Goal: Navigation & Orientation: Find specific page/section

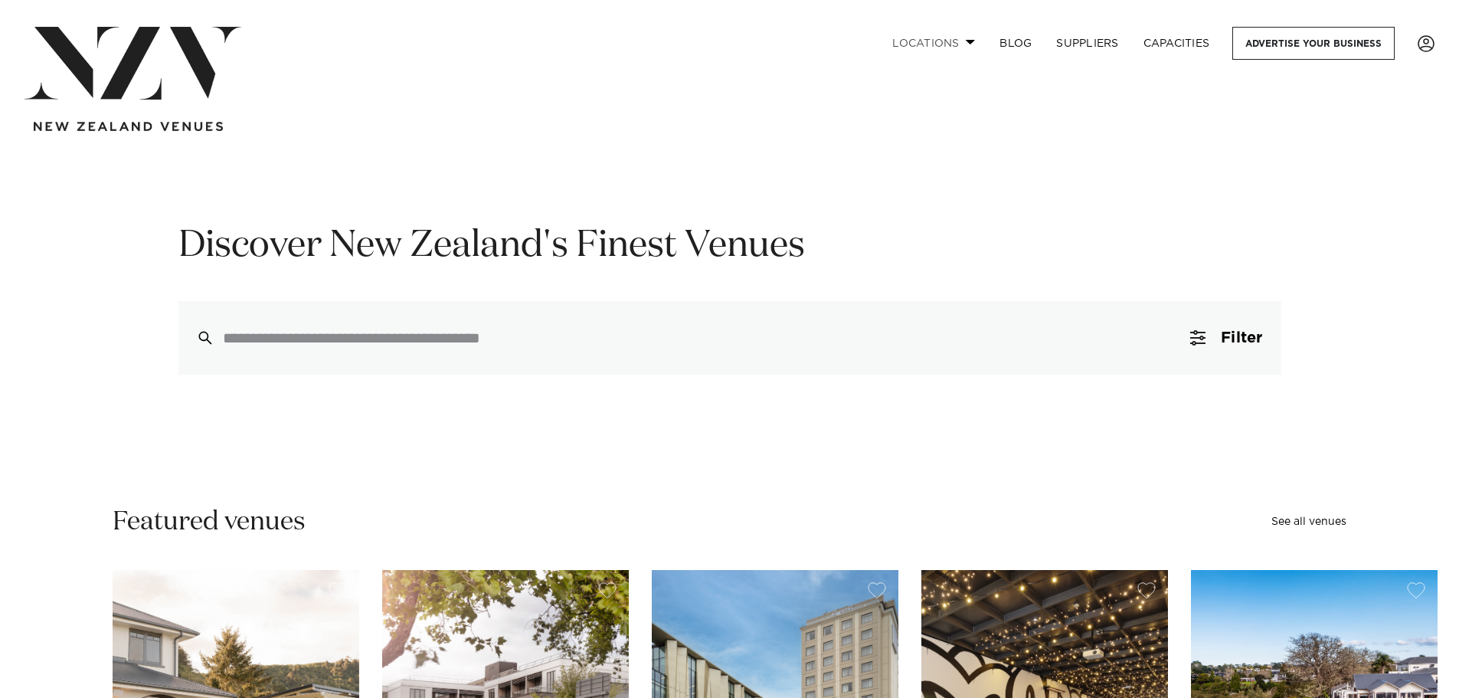
click at [953, 48] on link "Locations" at bounding box center [933, 43] width 107 height 33
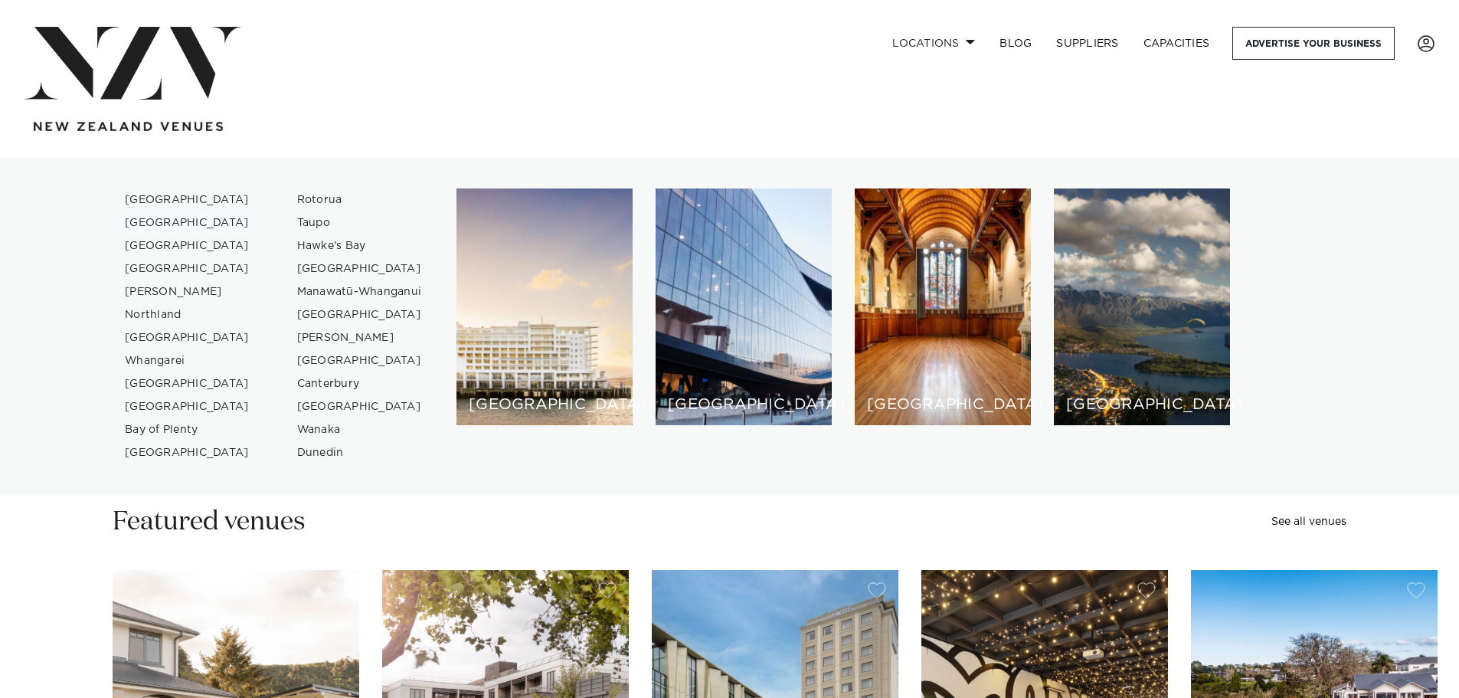
click at [159, 219] on link "[GEOGRAPHIC_DATA]" at bounding box center [187, 222] width 149 height 23
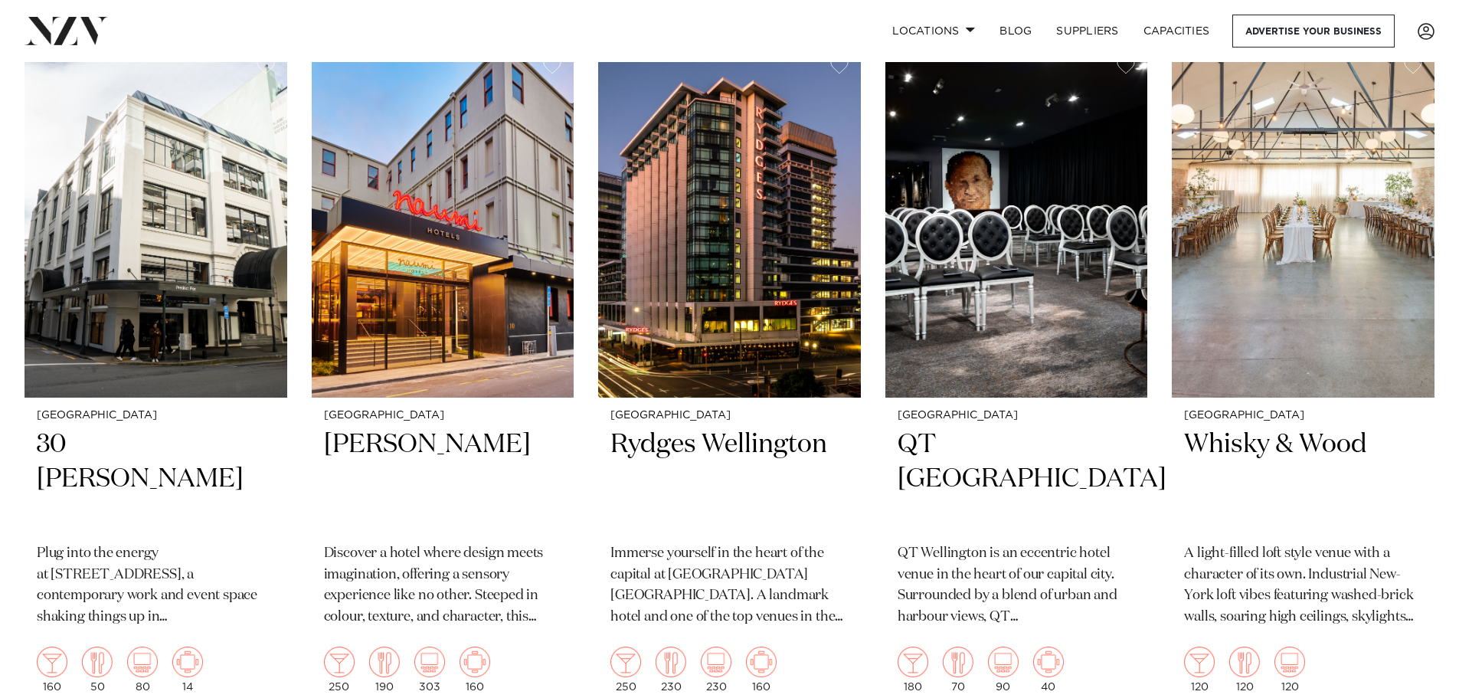
scroll to position [613, 0]
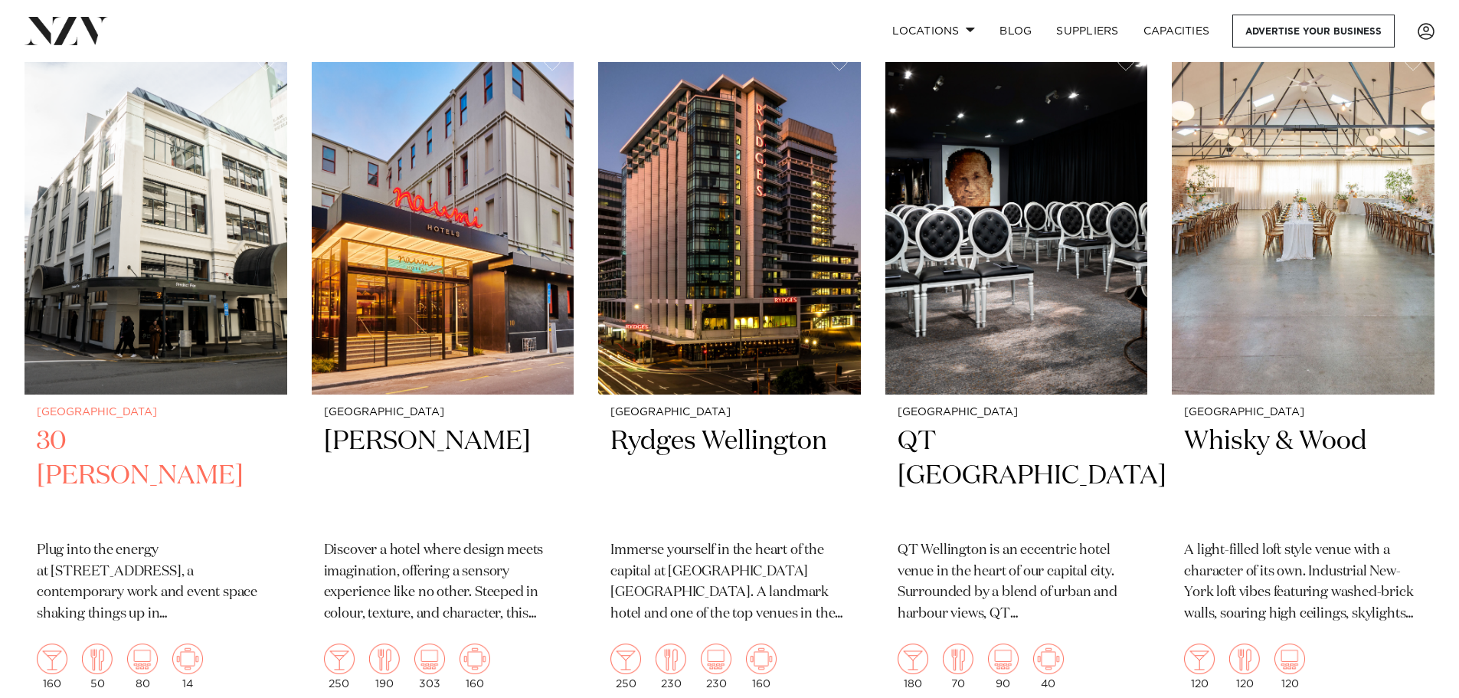
click at [110, 283] on img at bounding box center [156, 218] width 263 height 352
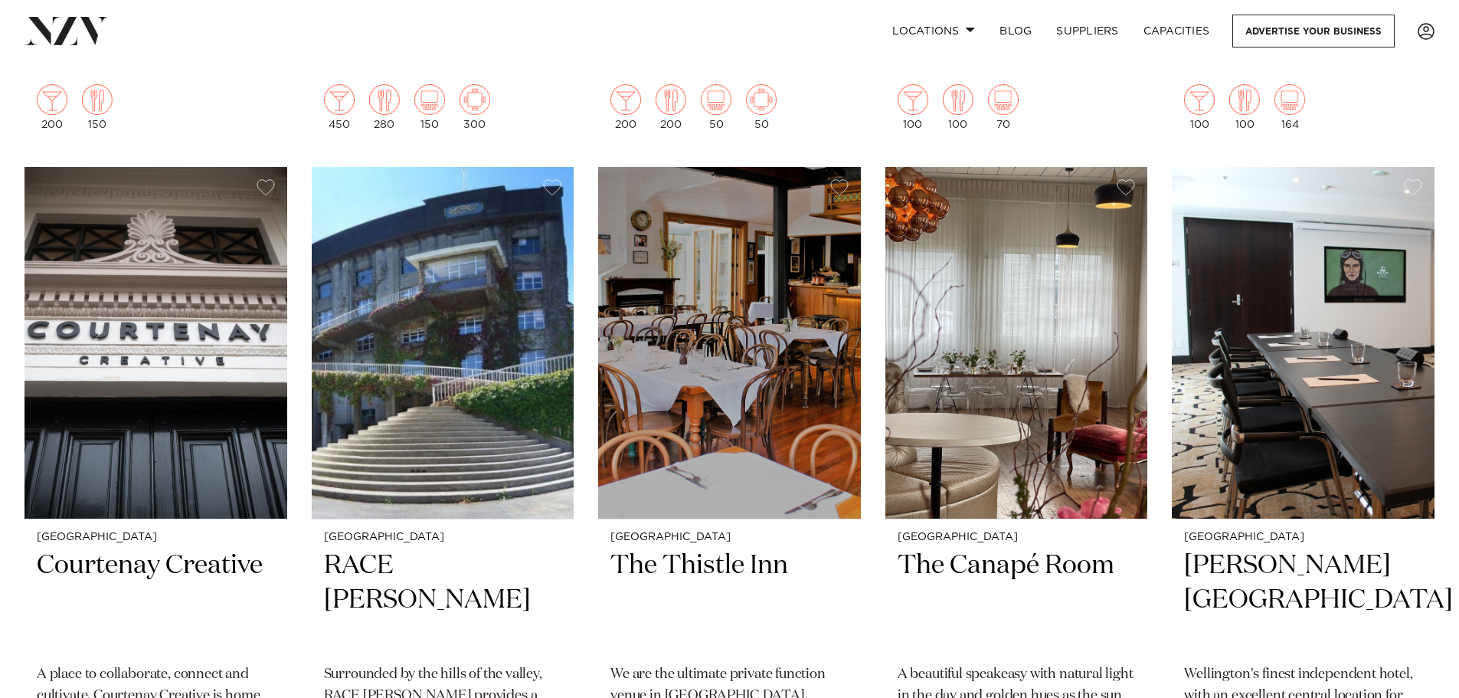
scroll to position [3905, 0]
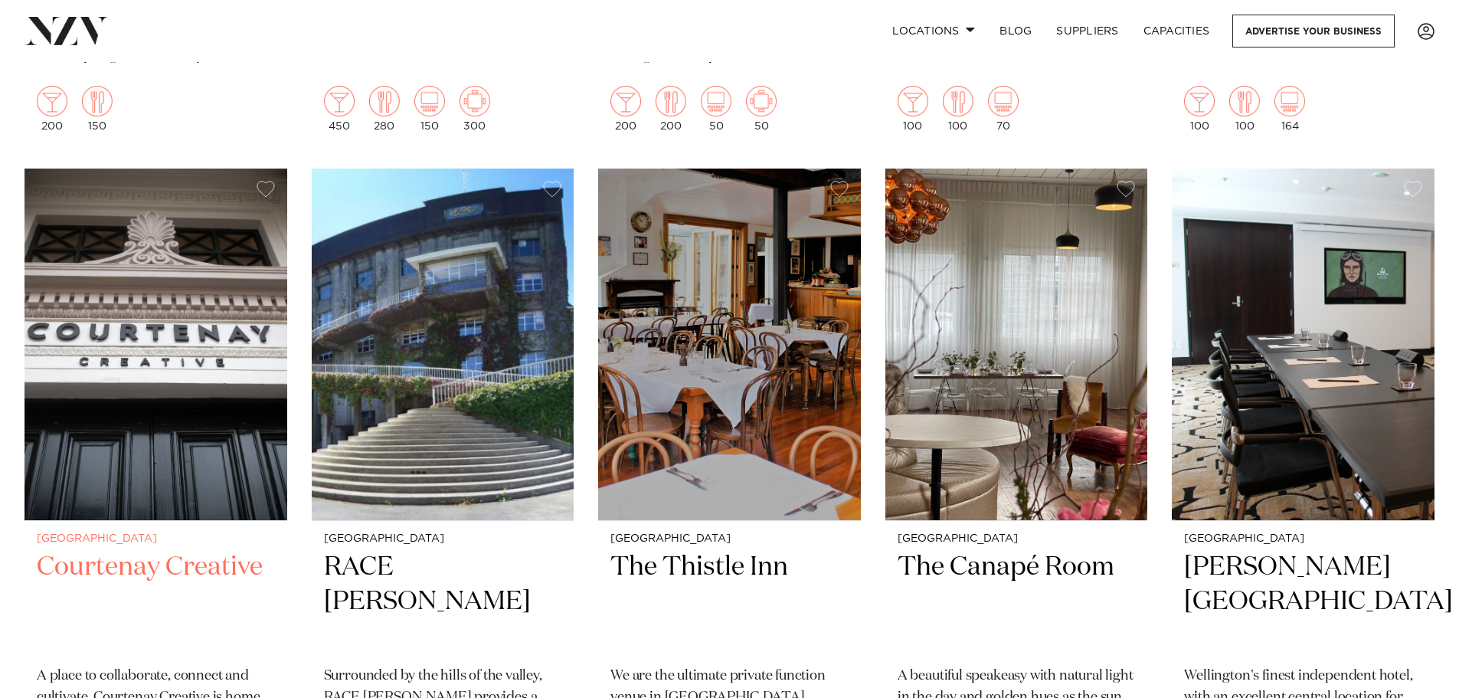
click at [230, 347] on img at bounding box center [156, 344] width 263 height 352
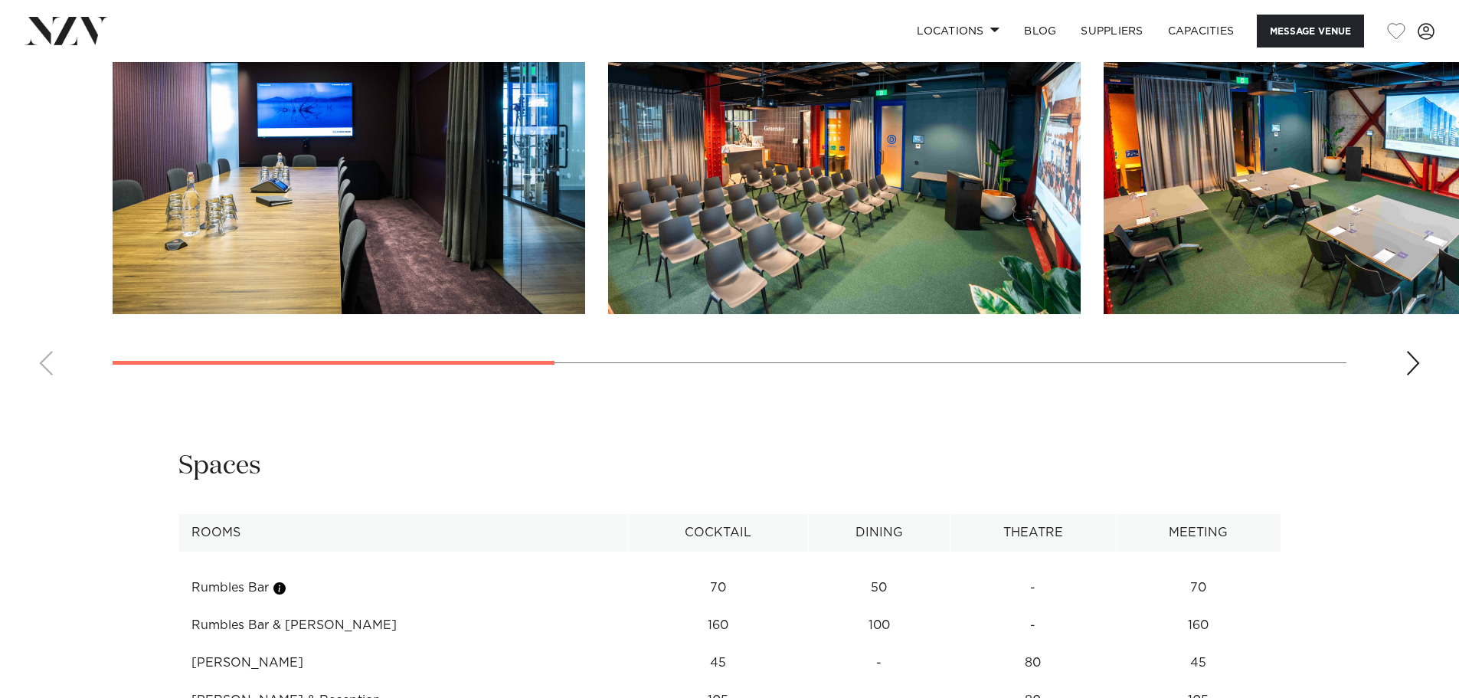
scroll to position [1455, 0]
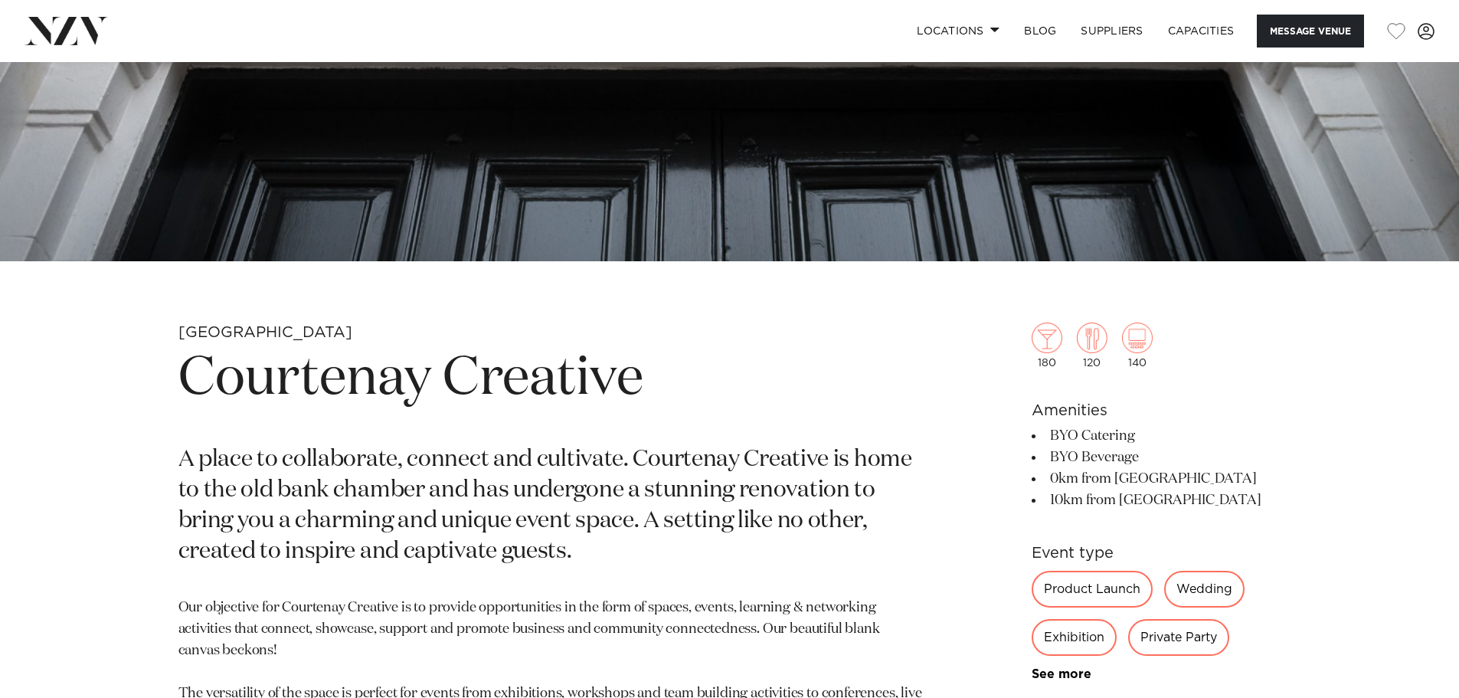
scroll to position [766, 0]
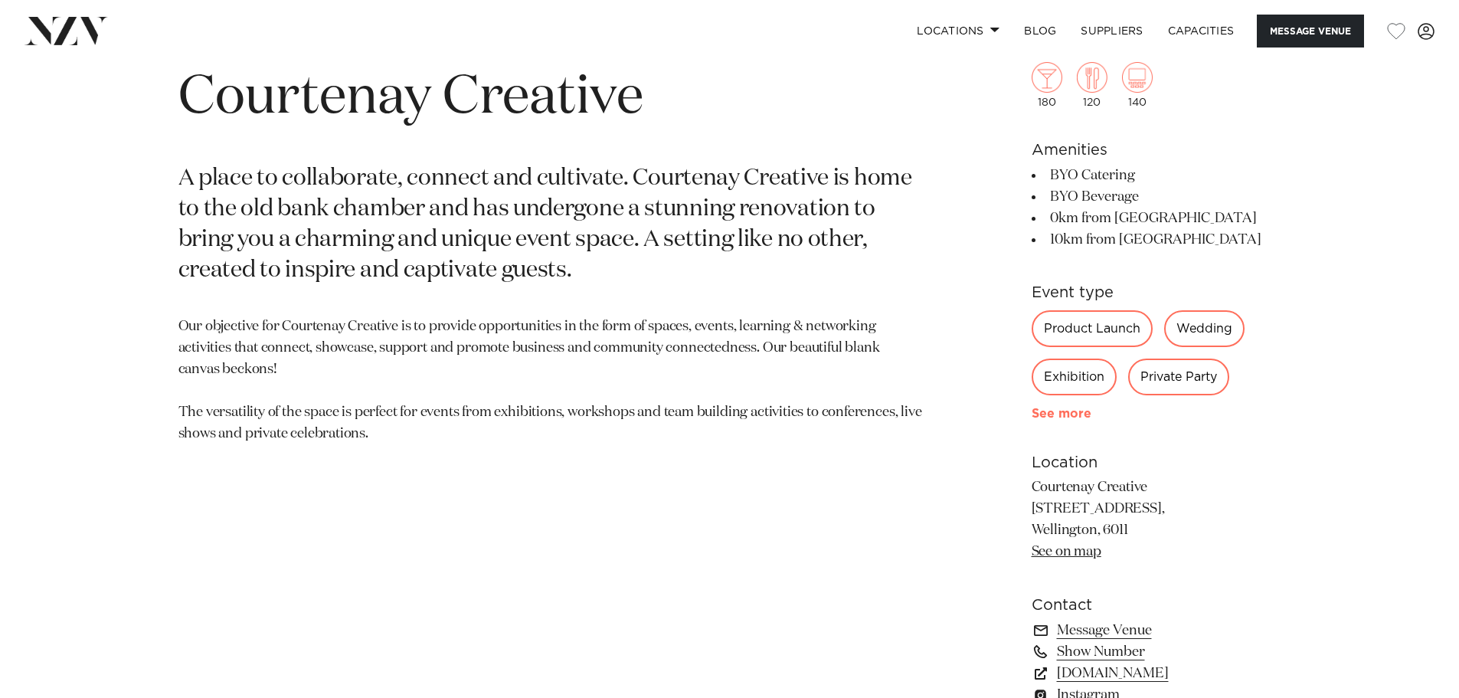
click at [1058, 414] on link "See more" at bounding box center [1090, 413] width 119 height 12
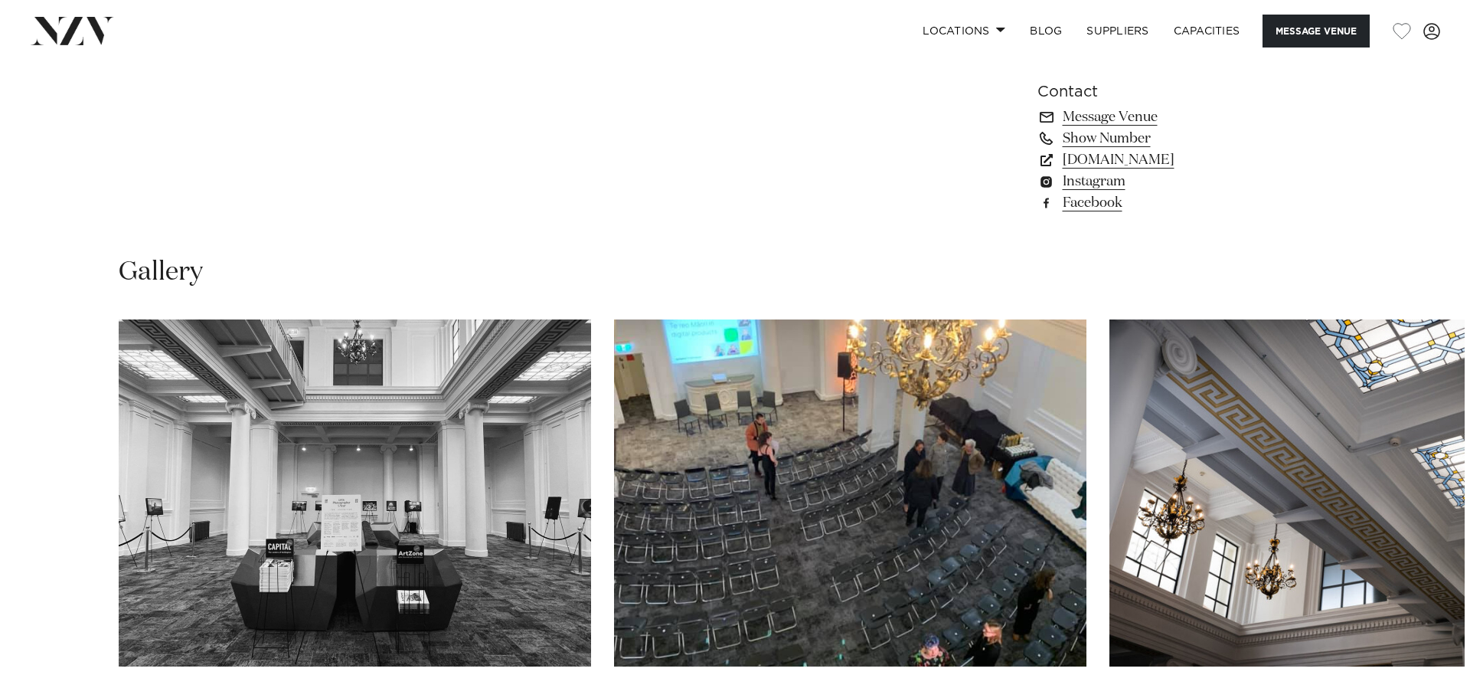
scroll to position [1685, 0]
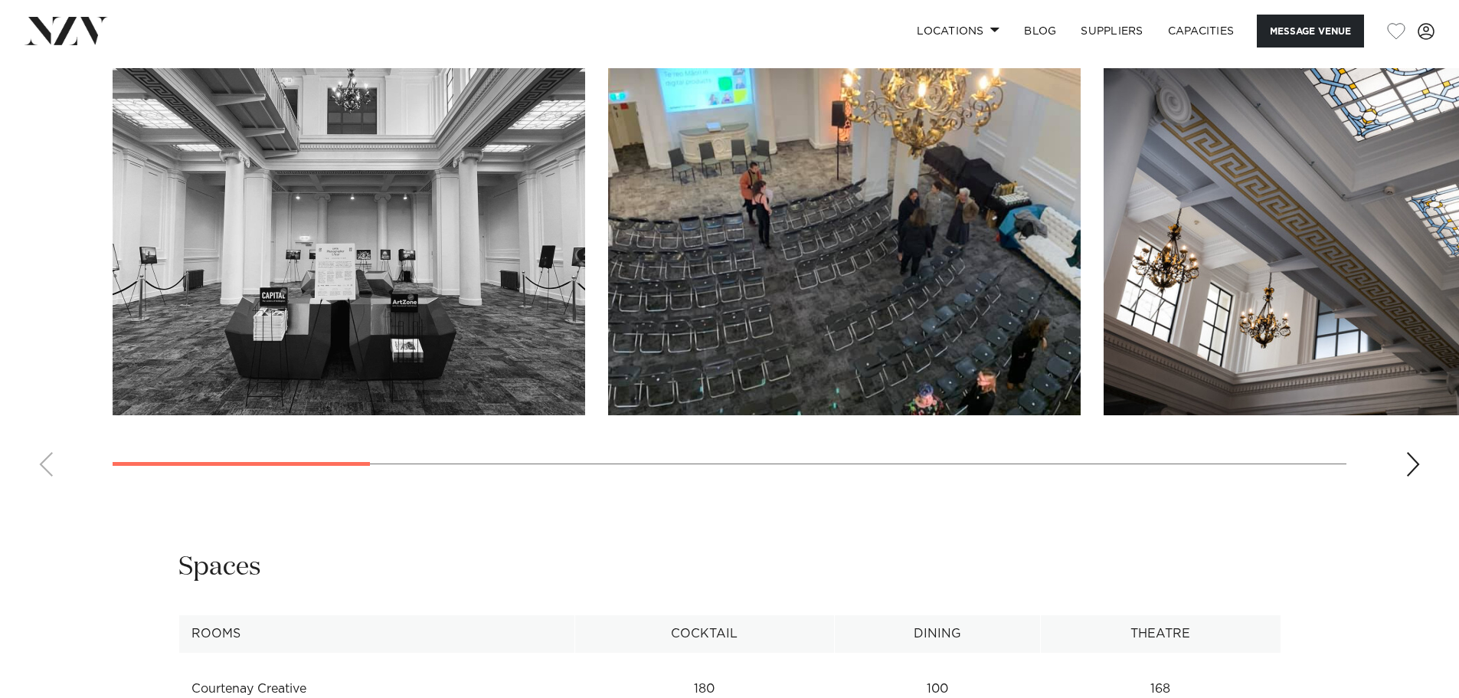
click at [443, 294] on img "1 / 12" at bounding box center [349, 241] width 472 height 347
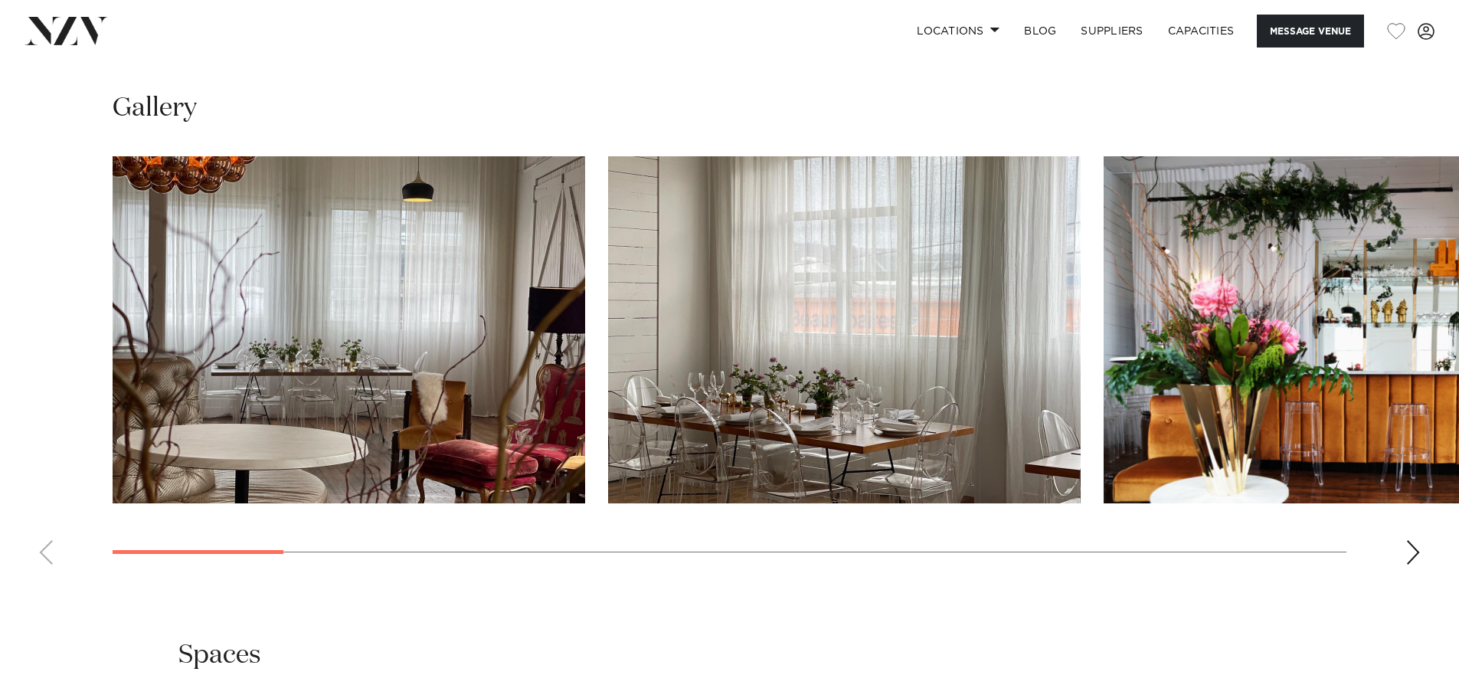
scroll to position [1608, 0]
